Goal: Task Accomplishment & Management: Use online tool/utility

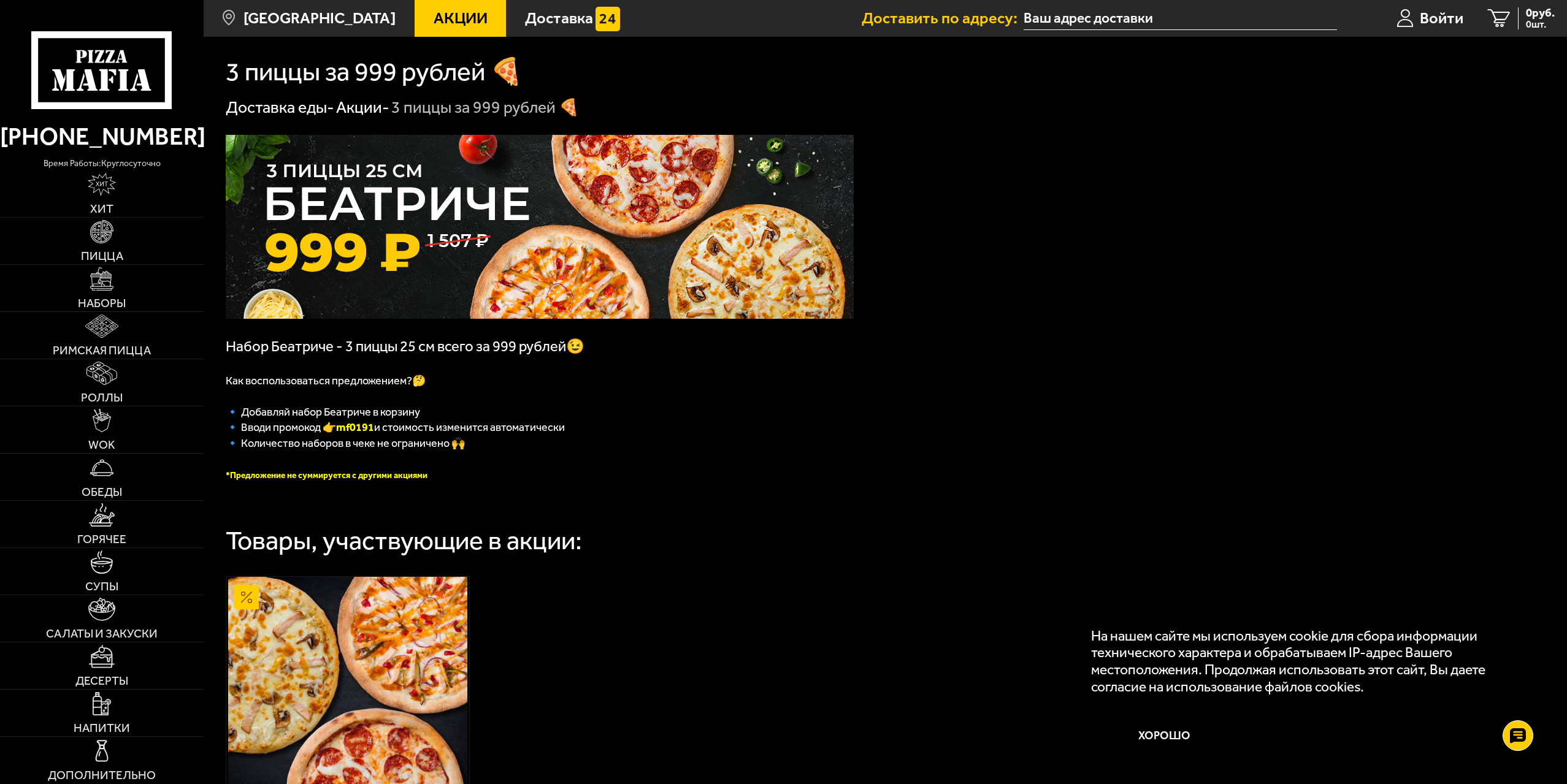
click at [612, 196] on img at bounding box center [540, 226] width 628 height 184
click at [562, 198] on img at bounding box center [540, 226] width 628 height 184
click at [1064, 17] on input "text" at bounding box center [1180, 18] width 313 height 23
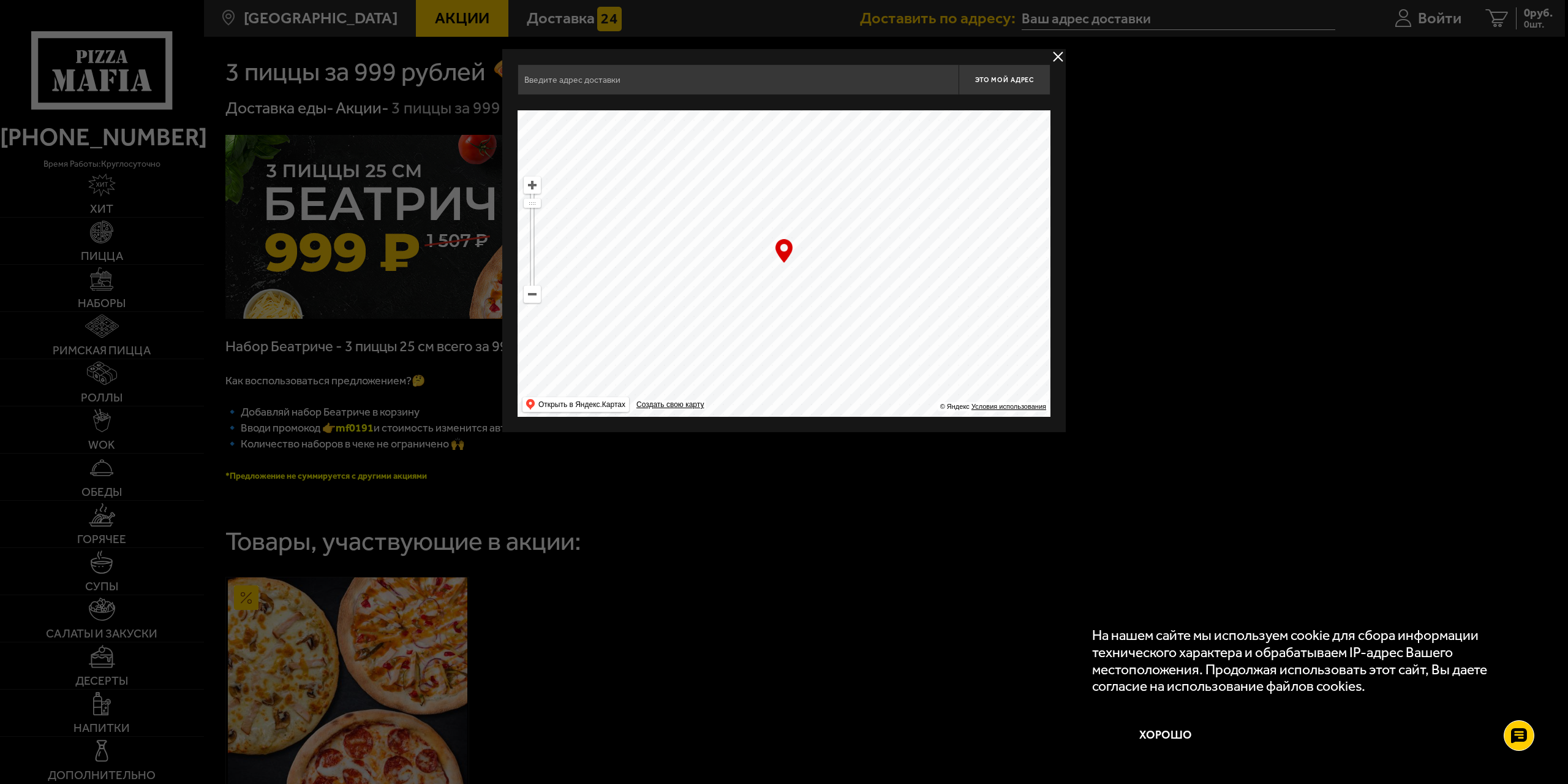
drag, startPoint x: 923, startPoint y: 255, endPoint x: 537, endPoint y: 446, distance: 430.7
click at [531, 458] on main "[GEOGRAPHIC_DATA] Все Акции Доставка Личный кабинет Акции Доставка Доставить по…" at bounding box center [885, 556] width 1362 height 1112
drag, startPoint x: 653, startPoint y: 177, endPoint x: 510, endPoint y: 331, distance: 210.2
click at [498, 307] on main "[GEOGRAPHIC_DATA] Все Акции Доставка Личный кабинет Акции Доставка Доставить по…" at bounding box center [885, 556] width 1362 height 1112
drag, startPoint x: 832, startPoint y: 216, endPoint x: 603, endPoint y: 357, distance: 268.9
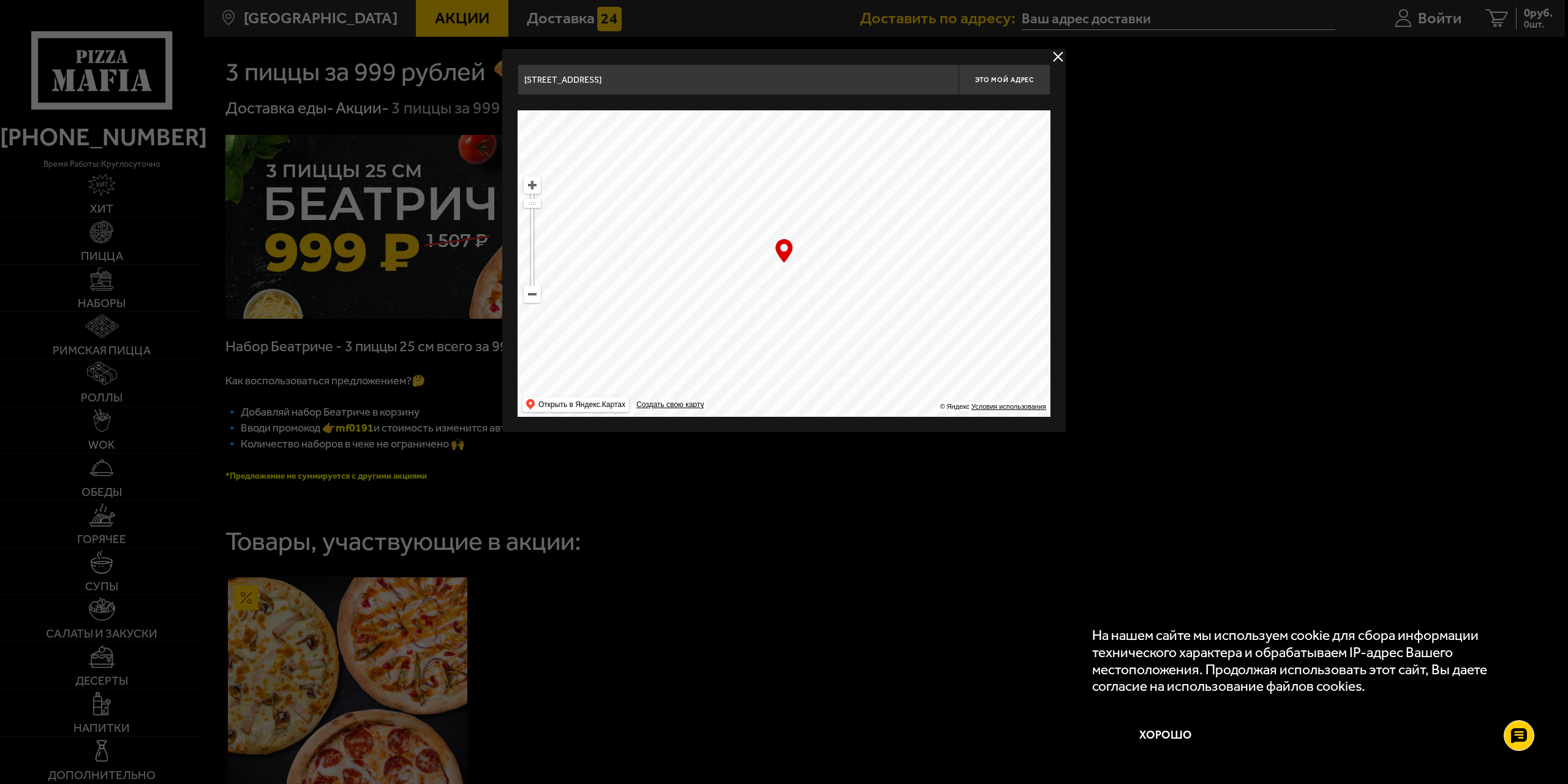
click at [639, 349] on ymaps at bounding box center [784, 263] width 533 height 307
drag, startPoint x: 984, startPoint y: 247, endPoint x: 678, endPoint y: 353, distance: 323.8
click at [701, 353] on ymaps at bounding box center [784, 263] width 533 height 307
drag, startPoint x: 656, startPoint y: 78, endPoint x: 482, endPoint y: 74, distance: 174.0
click at [482, 74] on main "[GEOGRAPHIC_DATA] Все Акции Доставка Личный кабинет Акции Доставка Доставить по…" at bounding box center [885, 556] width 1362 height 1112
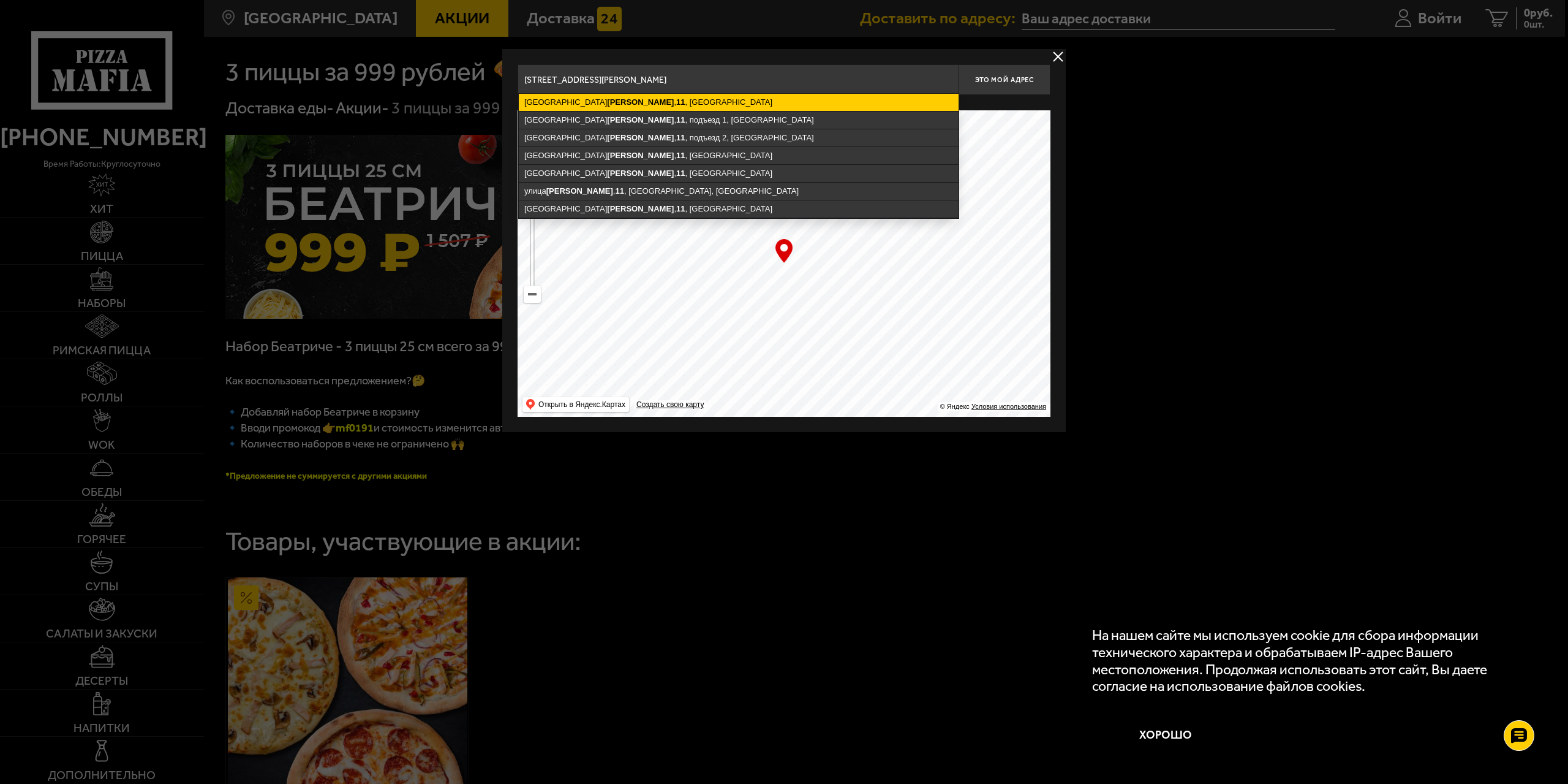
type input "[STREET_ADDRESS][PERSON_NAME]"
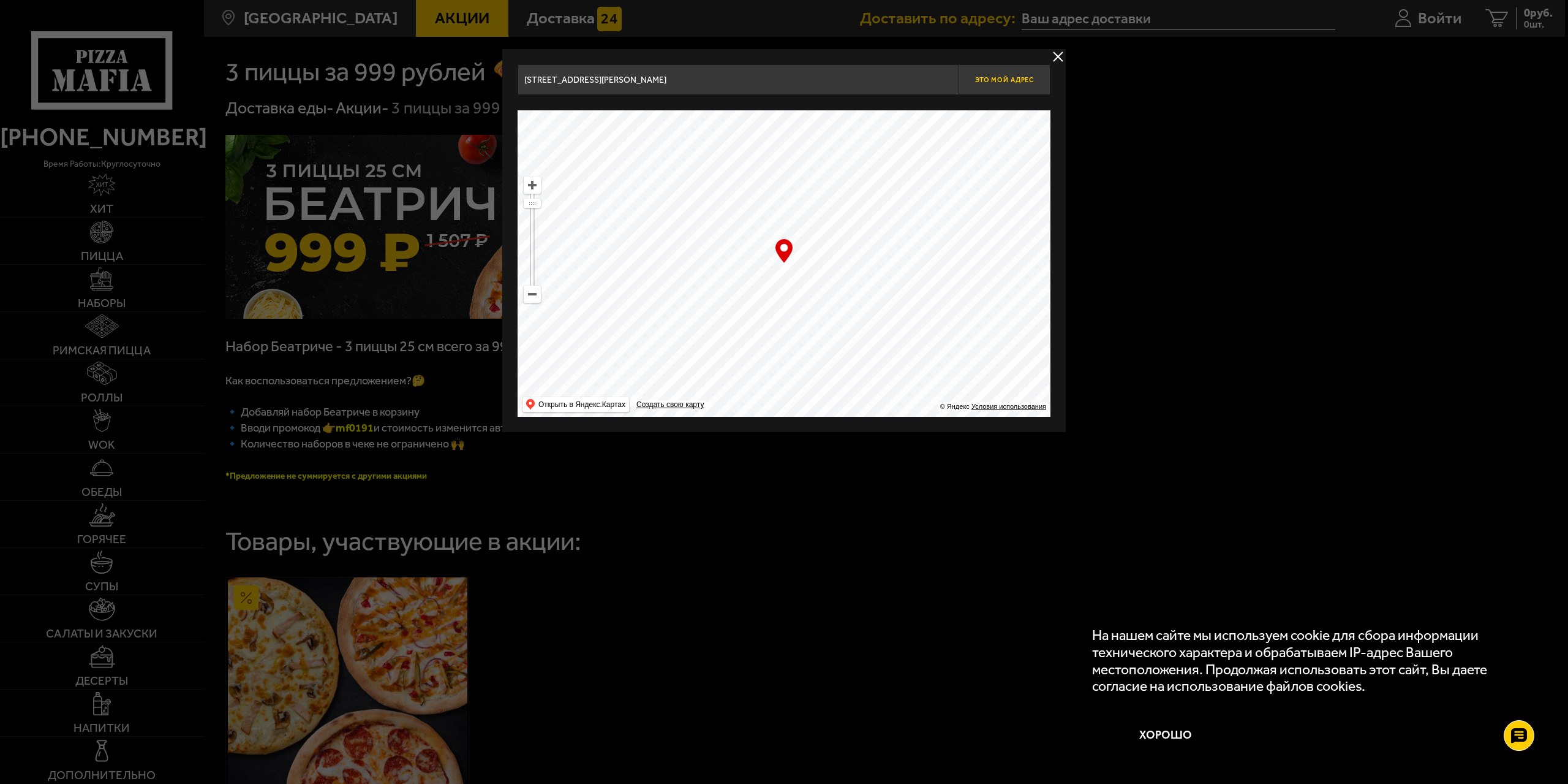
click at [998, 80] on span "Это мой адрес" at bounding box center [1004, 80] width 59 height 8
type input "[STREET_ADDRESS][PERSON_NAME]"
